Goal: Task Accomplishment & Management: Use online tool/utility

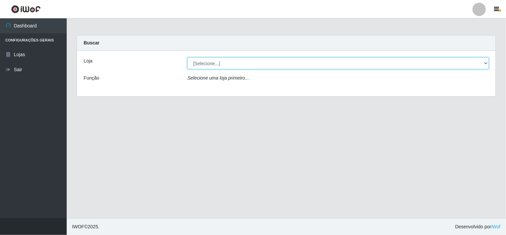
click at [224, 62] on select "[Selecione...] Rede Compras Supermercados - LOJA 6" at bounding box center [339, 63] width 302 height 12
select select "398"
click at [188, 57] on select "[Selecione...] Rede Compras Supermercados - LOJA 6" at bounding box center [339, 63] width 302 height 12
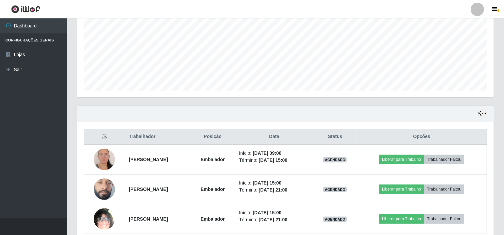
scroll to position [179, 0]
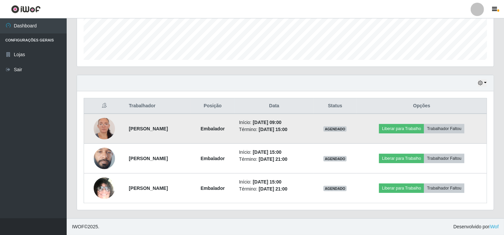
click at [99, 124] on img at bounding box center [104, 128] width 21 height 46
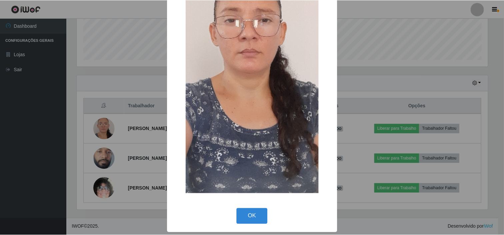
scroll to position [0, 0]
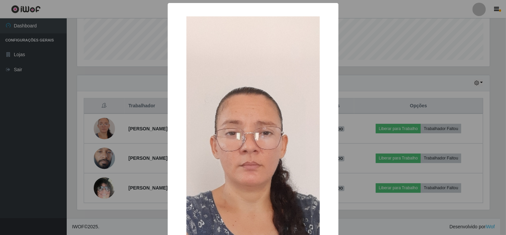
click at [51, 99] on div "× OK Cancel" at bounding box center [253, 117] width 506 height 235
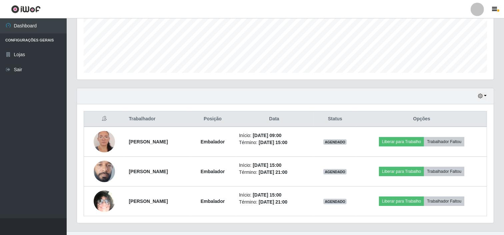
scroll to position [179, 0]
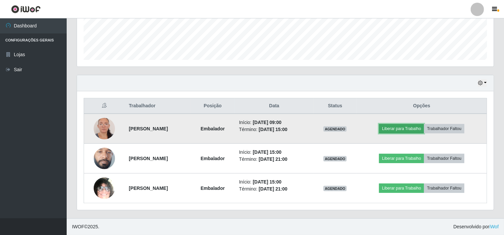
click at [405, 126] on button "Liberar para Trabalho" at bounding box center [401, 128] width 45 height 9
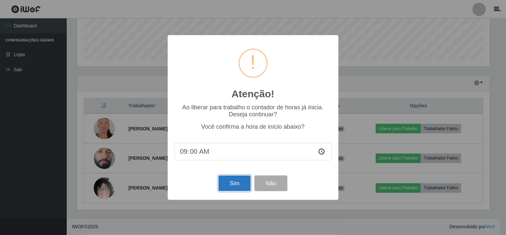
click at [234, 189] on button "Sim" at bounding box center [235, 183] width 32 height 16
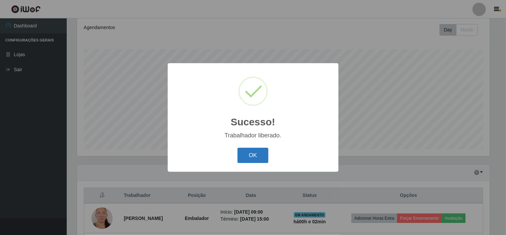
click at [245, 152] on button "OK" at bounding box center [253, 155] width 31 height 16
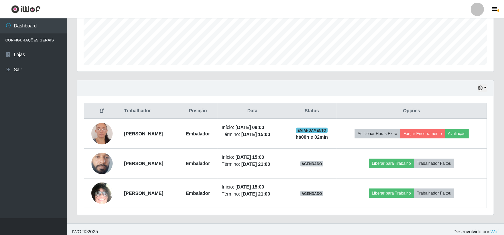
scroll to position [179, 0]
